Goal: Information Seeking & Learning: Find specific page/section

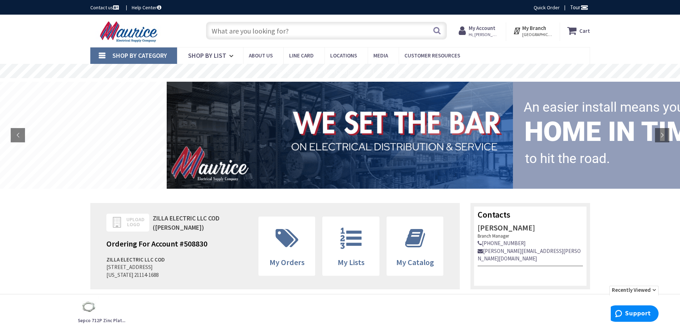
click at [485, 28] on strong "My Account" at bounding box center [482, 28] width 27 height 7
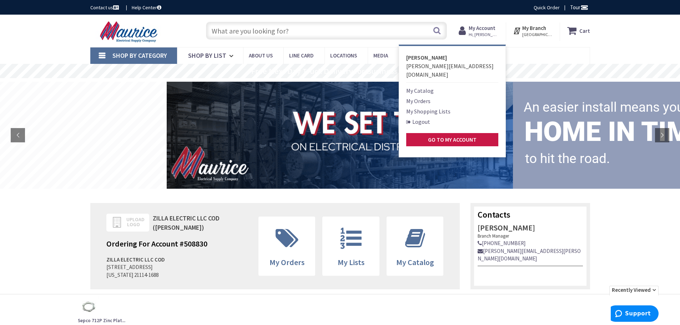
click at [418, 97] on link "My Orders" at bounding box center [418, 101] width 24 height 9
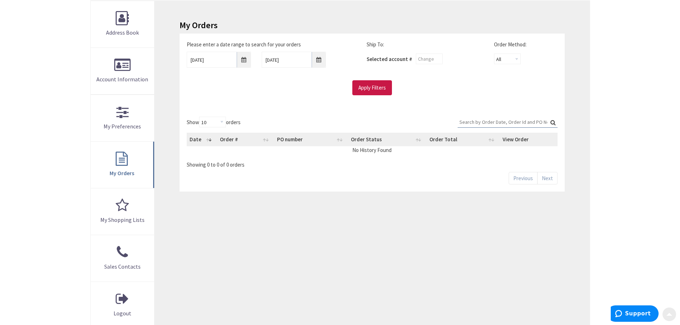
scroll to position [107, 0]
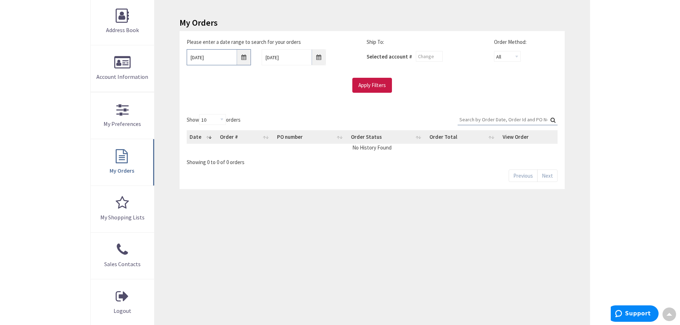
click at [238, 58] on input "10/2/2025" at bounding box center [219, 57] width 64 height 16
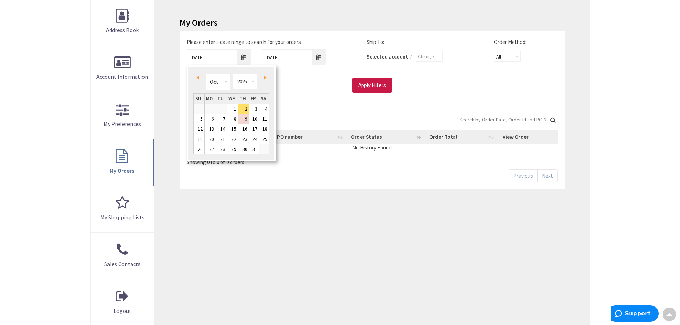
click at [196, 76] on span "Prev" at bounding box center [197, 78] width 3 height 4
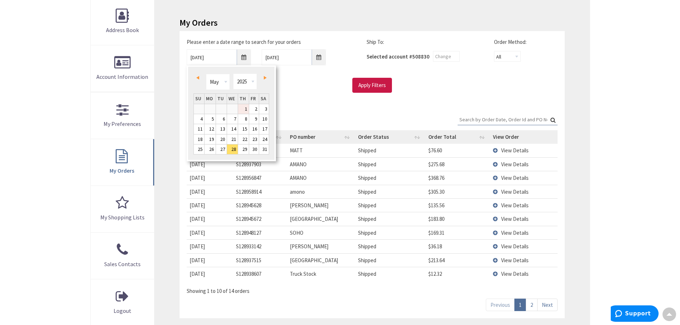
click at [244, 111] on link "1" at bounding box center [243, 109] width 11 height 10
type input "05/01/2025"
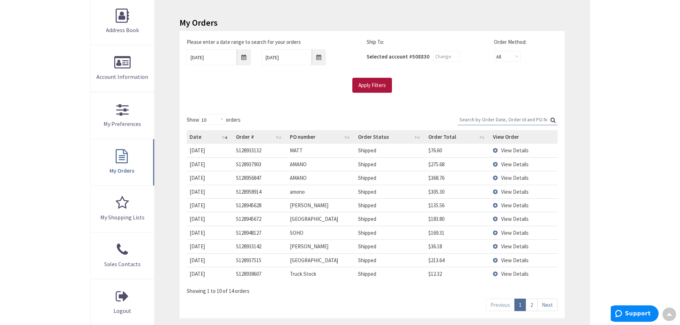
click at [374, 85] on input "Apply Filters" at bounding box center [373, 85] width 40 height 15
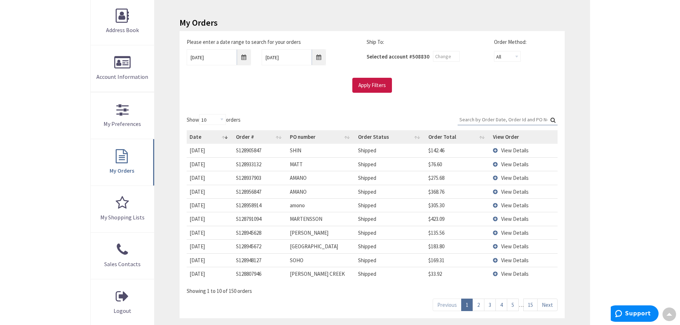
click at [633, 191] on div "Skip to Content Toggle Nav Search Cart My Cart Close" at bounding box center [340, 198] width 680 height 583
click at [496, 151] on td "View Details" at bounding box center [523, 150] width 67 height 13
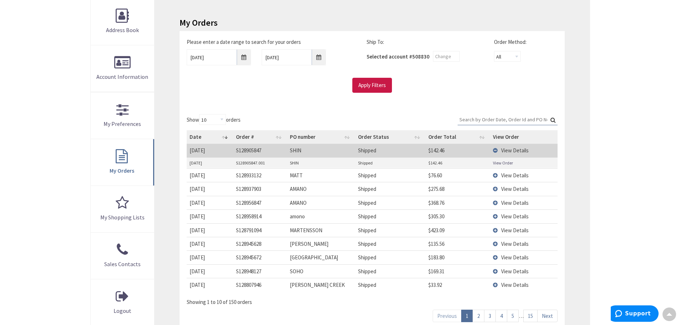
click at [496, 151] on td "View Details" at bounding box center [523, 150] width 67 height 13
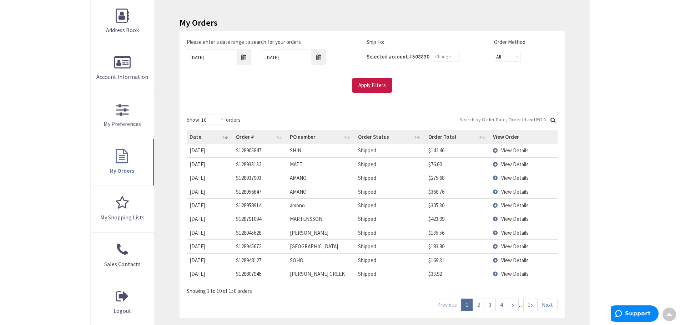
click at [508, 149] on span "View Details" at bounding box center [515, 150] width 28 height 7
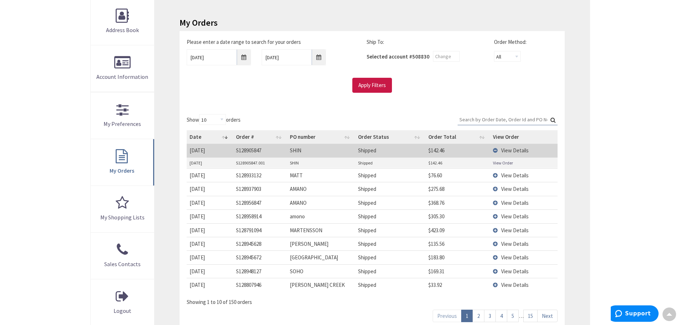
drag, startPoint x: 499, startPoint y: 164, endPoint x: 624, endPoint y: 153, distance: 125.4
click at [624, 153] on div "Skip to Content Toggle Nav Search Cart My Cart Close" at bounding box center [340, 204] width 680 height 594
click at [496, 154] on td "View Details" at bounding box center [523, 150] width 67 height 13
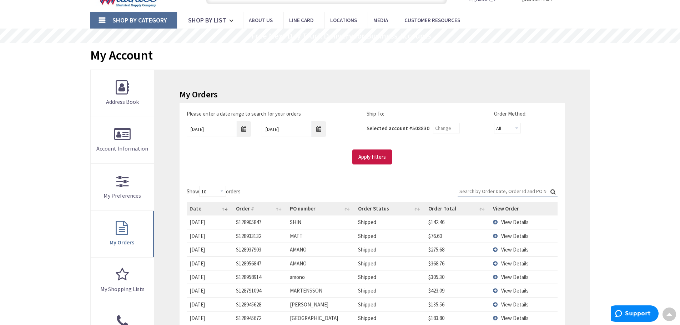
scroll to position [0, 0]
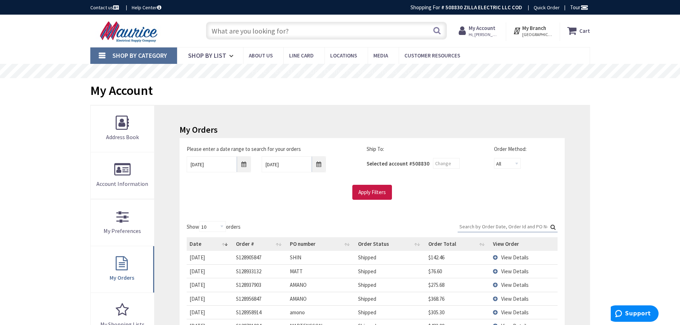
click at [329, 25] on input "text" at bounding box center [326, 31] width 241 height 18
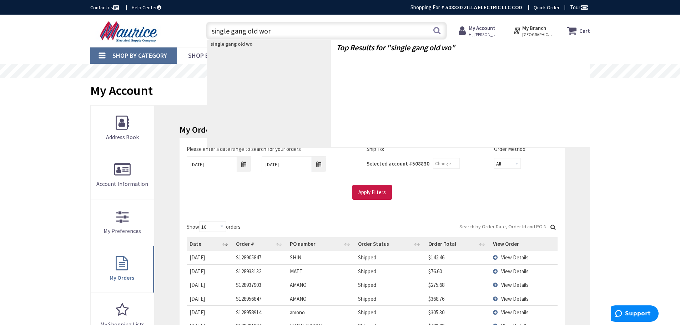
type input "single gang old work"
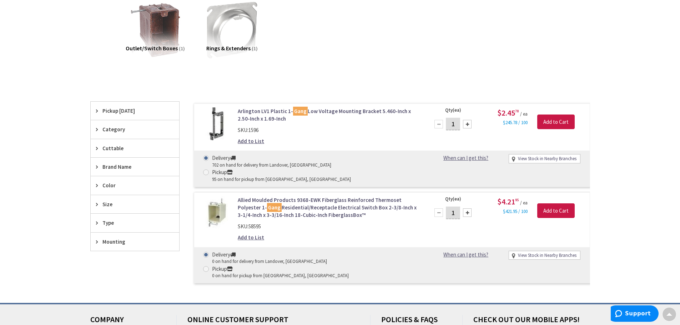
scroll to position [107, 0]
click at [364, 76] on div "View Subcategories Outlet/Switch Boxes (1) Rings & Extenders (1) Clear all No P…" at bounding box center [340, 143] width 500 height 291
click at [147, 28] on img at bounding box center [155, 30] width 65 height 65
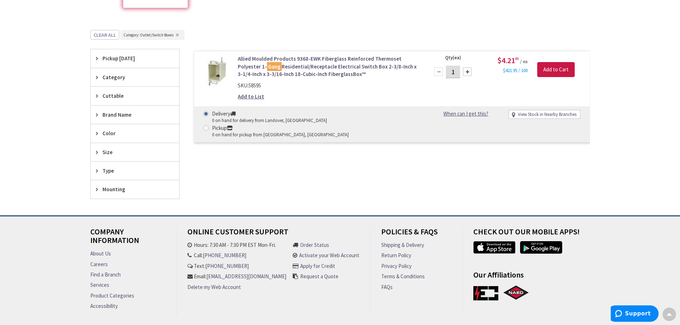
scroll to position [125, 0]
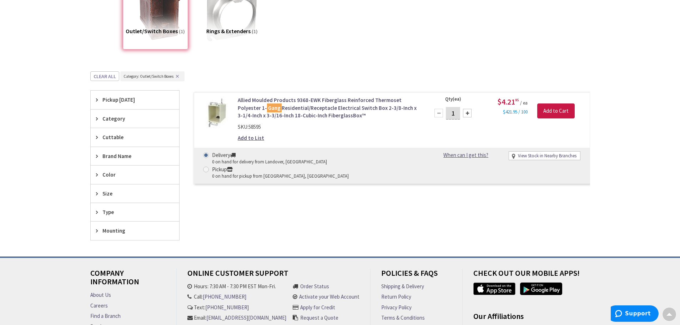
click at [218, 117] on img at bounding box center [216, 112] width 33 height 33
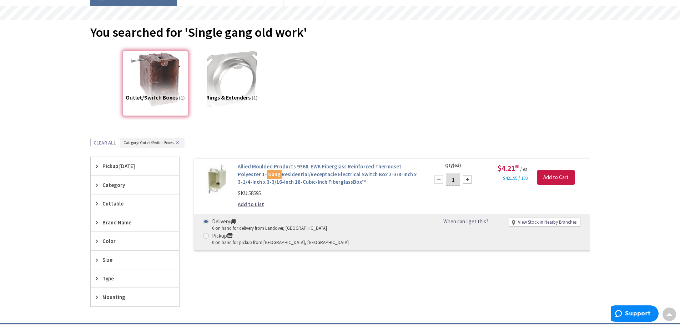
scroll to position [0, 0]
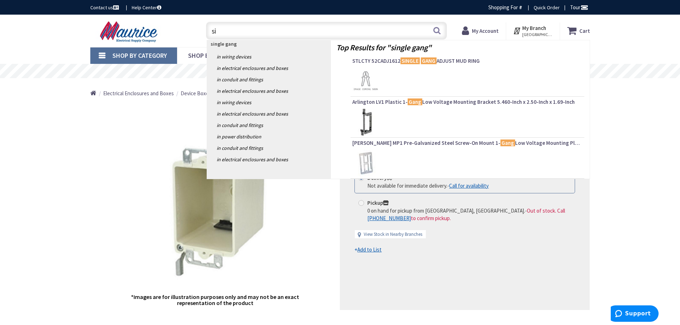
type input "s"
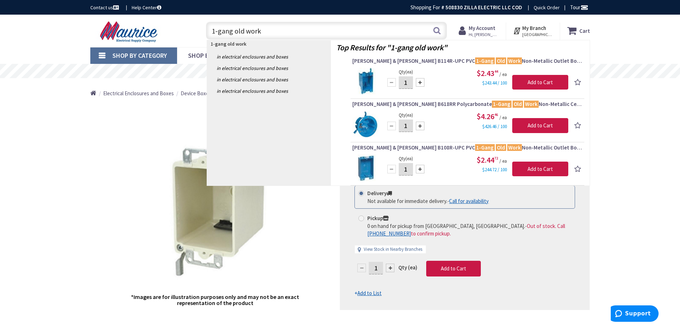
type input "1-gang old work"
click at [366, 80] on img at bounding box center [366, 81] width 27 height 27
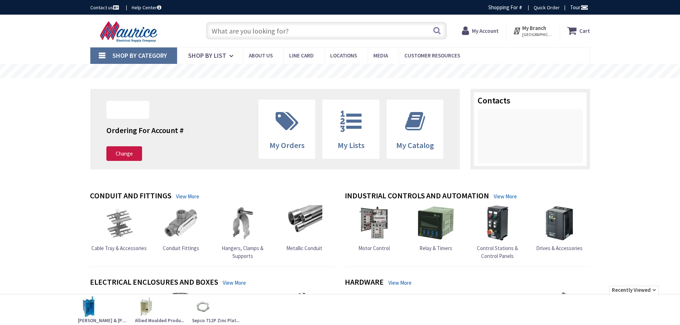
drag, startPoint x: 0, startPoint y: 0, endPoint x: 301, endPoint y: 33, distance: 303.3
click at [301, 33] on input "text" at bounding box center [326, 31] width 241 height 18
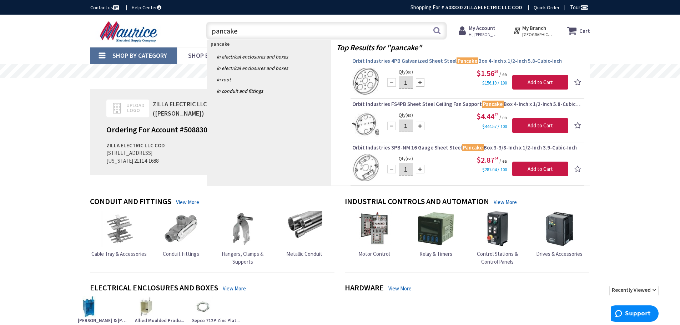
type input "pancake"
click at [438, 60] on span "Orbit Industries 4PB Galvanized Sheet Steel Pancake Box 4-Inch x 1/2-Inch 5.8-C…" at bounding box center [468, 61] width 230 height 7
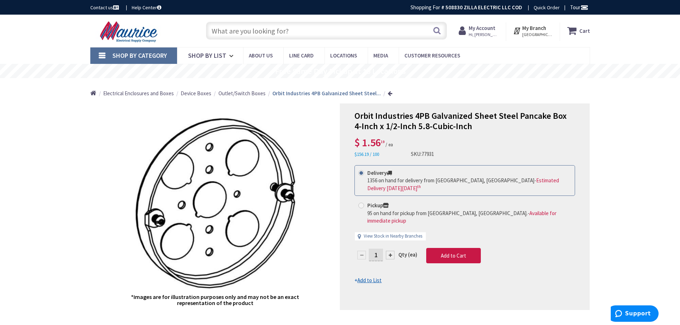
click at [312, 30] on input "text" at bounding box center [326, 31] width 241 height 18
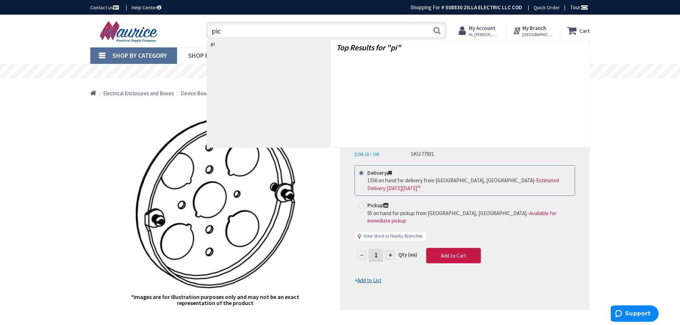
type input "pico"
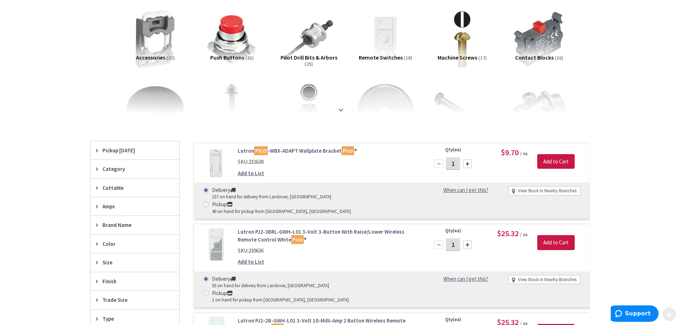
scroll to position [107, 0]
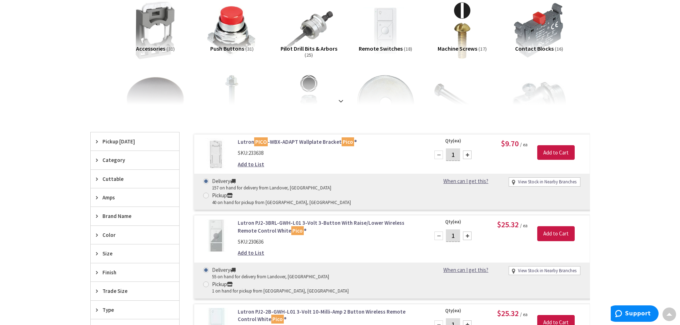
click at [636, 156] on div "Skip to Content Toggle Nav Search Cart My Cart Close" at bounding box center [340, 314] width 680 height 815
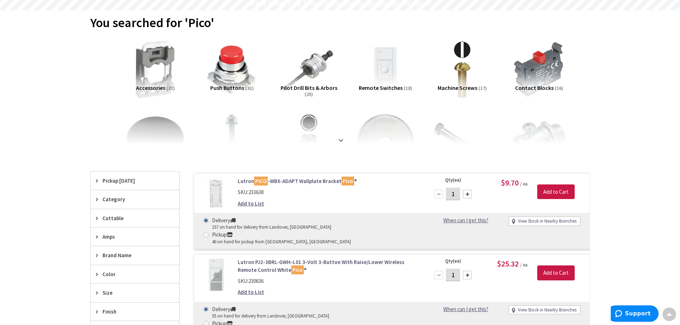
scroll to position [0, 0]
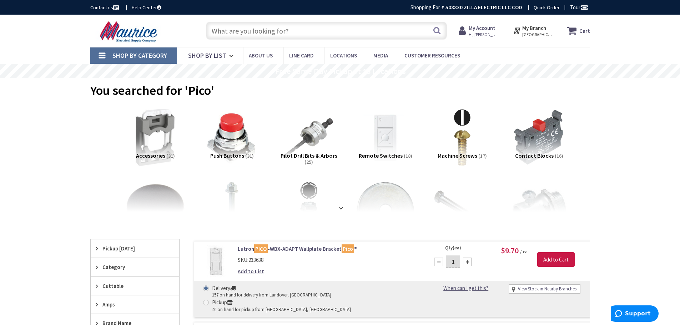
click at [356, 33] on input "text" at bounding box center [326, 31] width 241 height 18
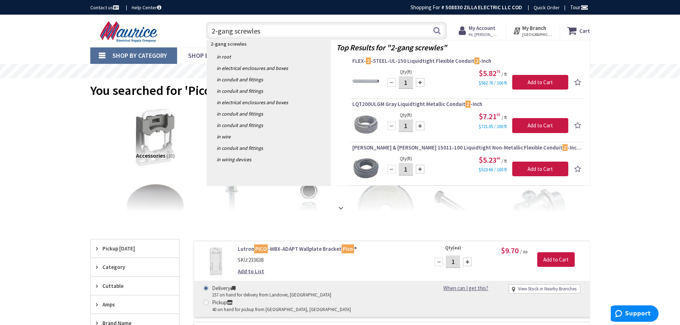
type input "2-gang screwless"
